Goal: Task Accomplishment & Management: Manage account settings

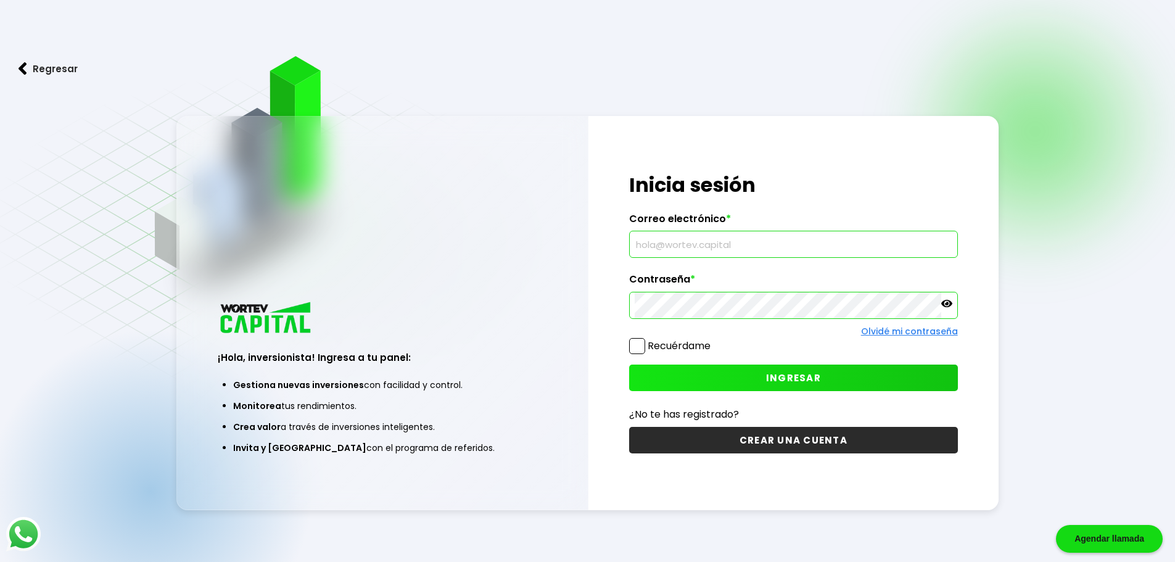
click at [671, 238] on input "text" at bounding box center [794, 244] width 318 height 26
type input "l"
type input "[EMAIL_ADDRESS][DOMAIN_NAME]"
click at [707, 368] on button "INGRESAR" at bounding box center [793, 378] width 329 height 27
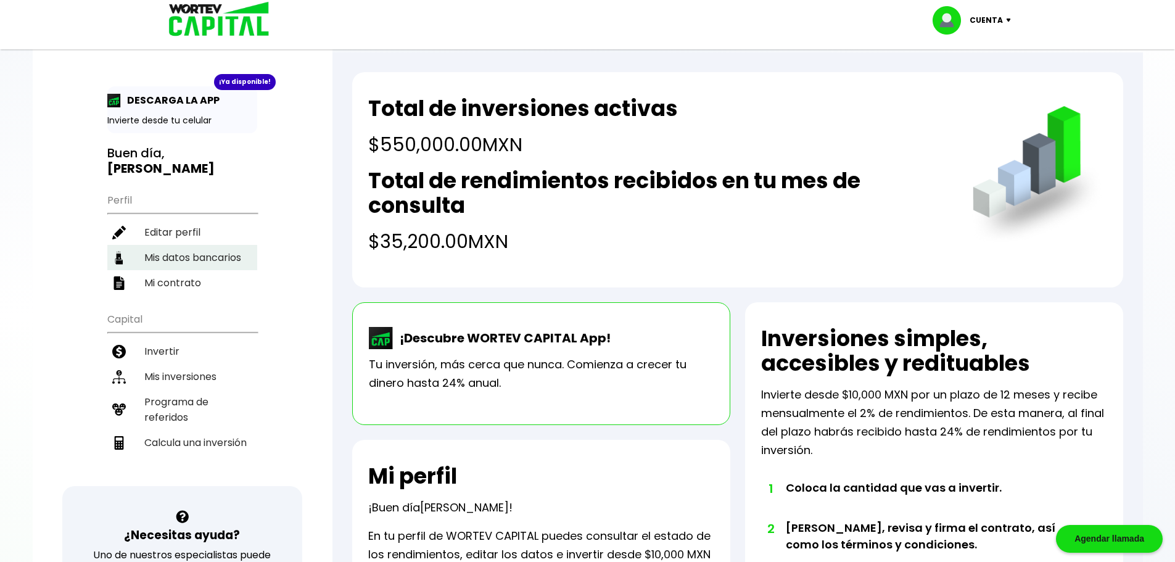
click at [188, 263] on li "Mis datos bancarios" at bounding box center [182, 257] width 150 height 25
select select "Nu Bank"
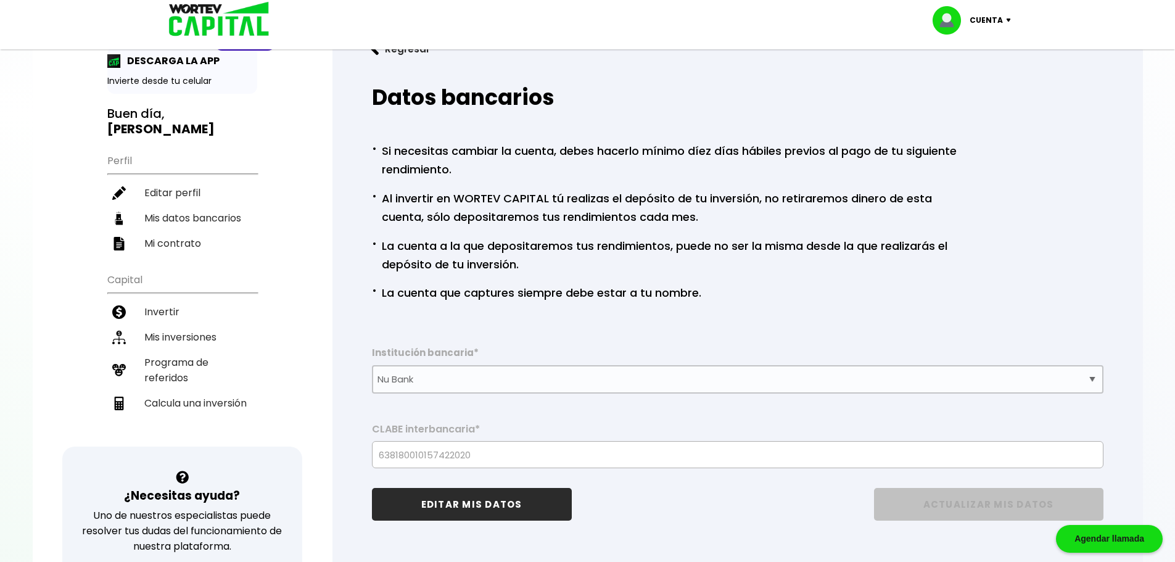
scroll to position [39, 0]
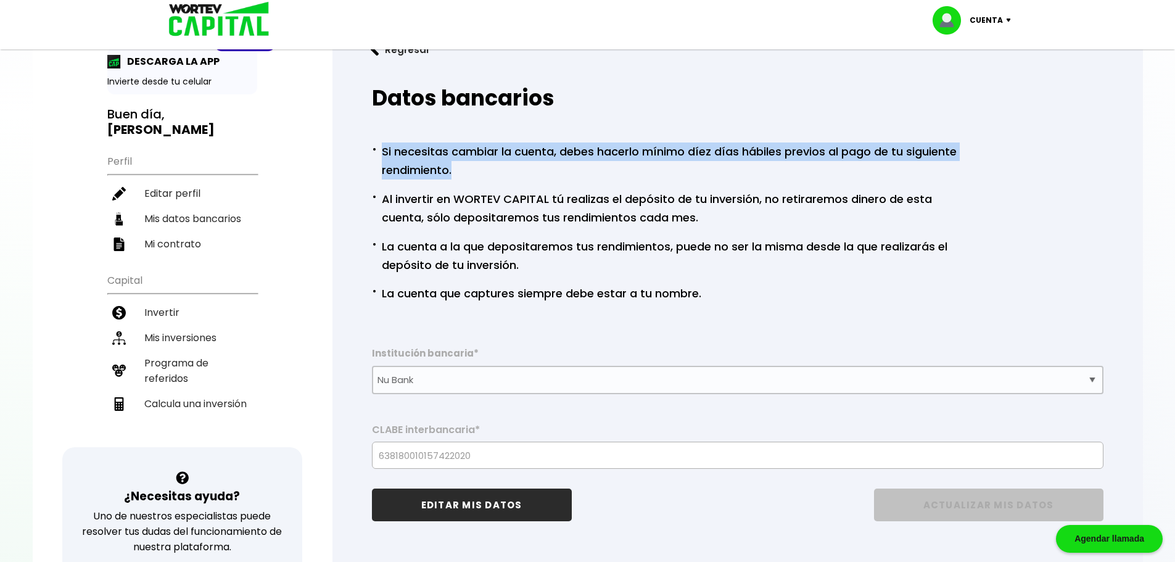
drag, startPoint x: 457, startPoint y: 169, endPoint x: 395, endPoint y: 143, distance: 67.5
click at [395, 143] on p "· Si necesitas cambiar la cuenta, debes hacerlo mínimo díez días hábiles previo…" at bounding box center [668, 159] width 593 height 39
copy p "· Si necesitas cambiar la cuenta, debes hacerlo mínimo díez días hábiles previo…"
